Goal: Navigation & Orientation: Find specific page/section

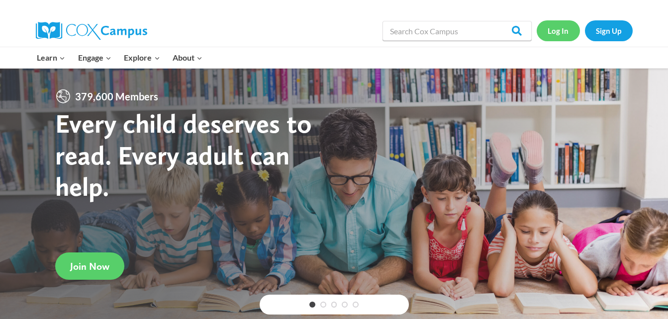
click at [558, 32] on link "Log In" at bounding box center [558, 30] width 43 height 20
click at [562, 35] on link "Log In" at bounding box center [558, 30] width 43 height 20
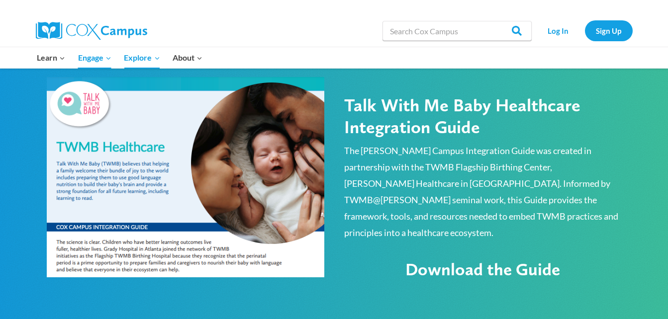
scroll to position [544, 0]
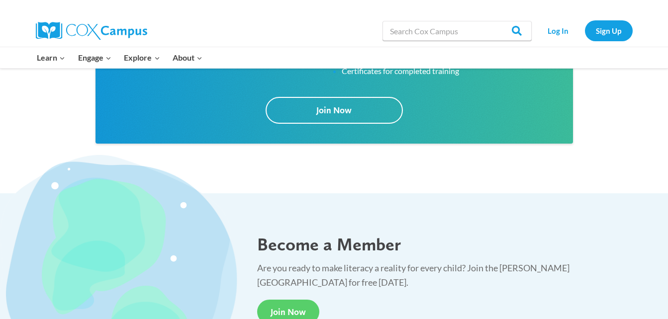
scroll to position [1727, 0]
